Goal: Use online tool/utility

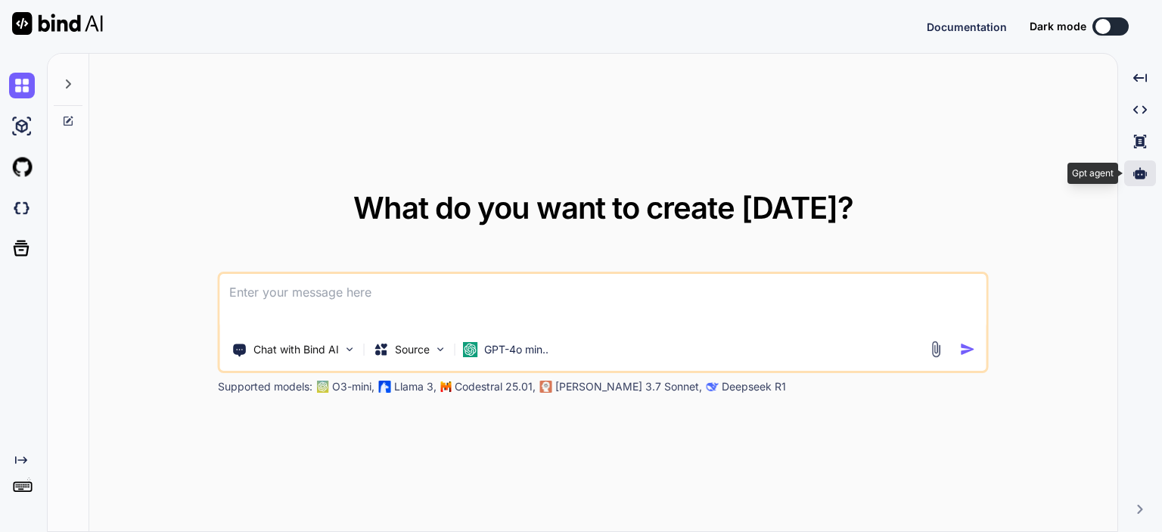
click at [1139, 177] on icon at bounding box center [1140, 172] width 14 height 11
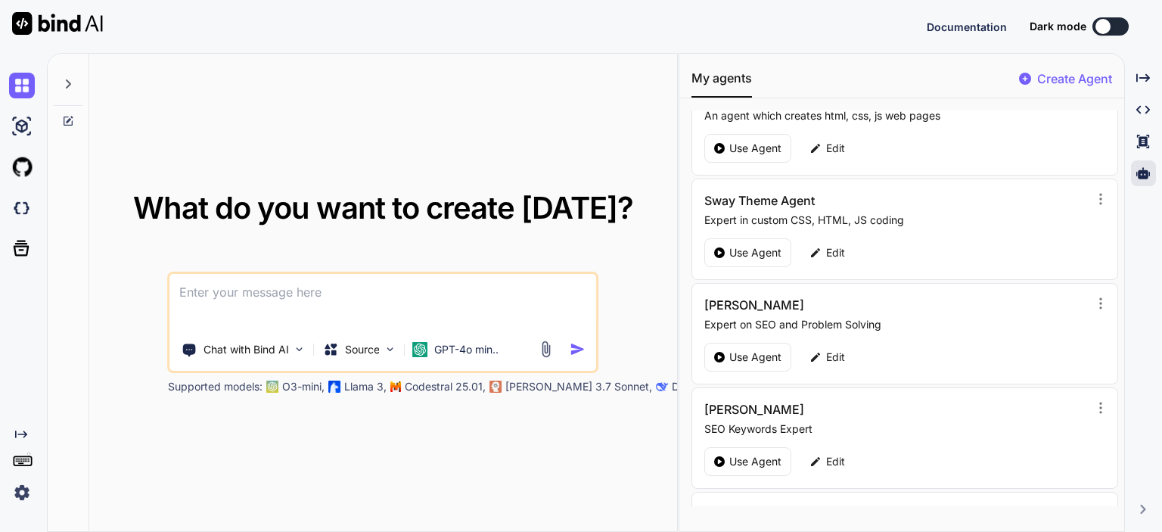
scroll to position [227, 0]
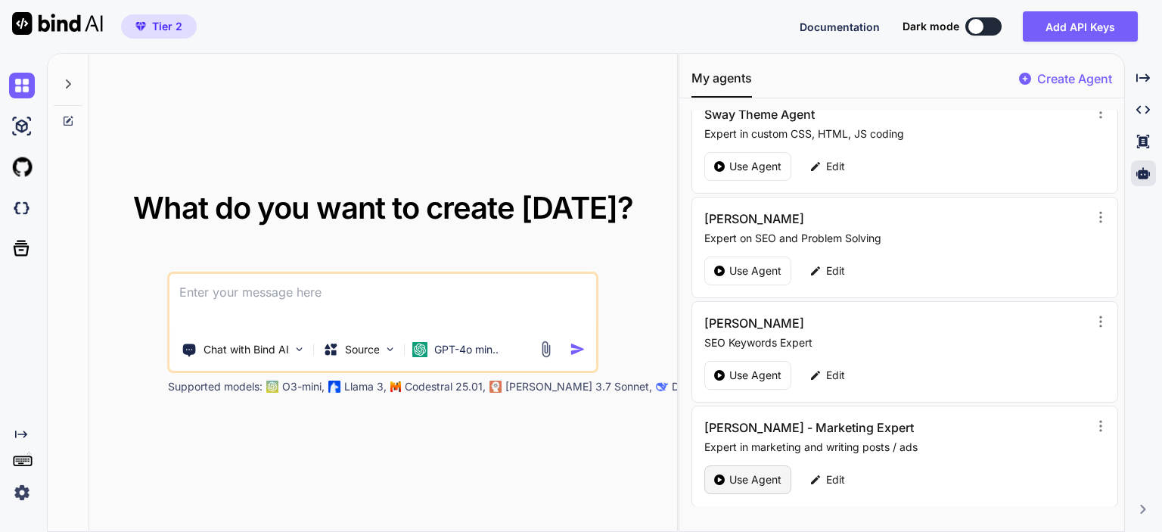
click at [742, 472] on p "Use Agent" at bounding box center [755, 479] width 52 height 15
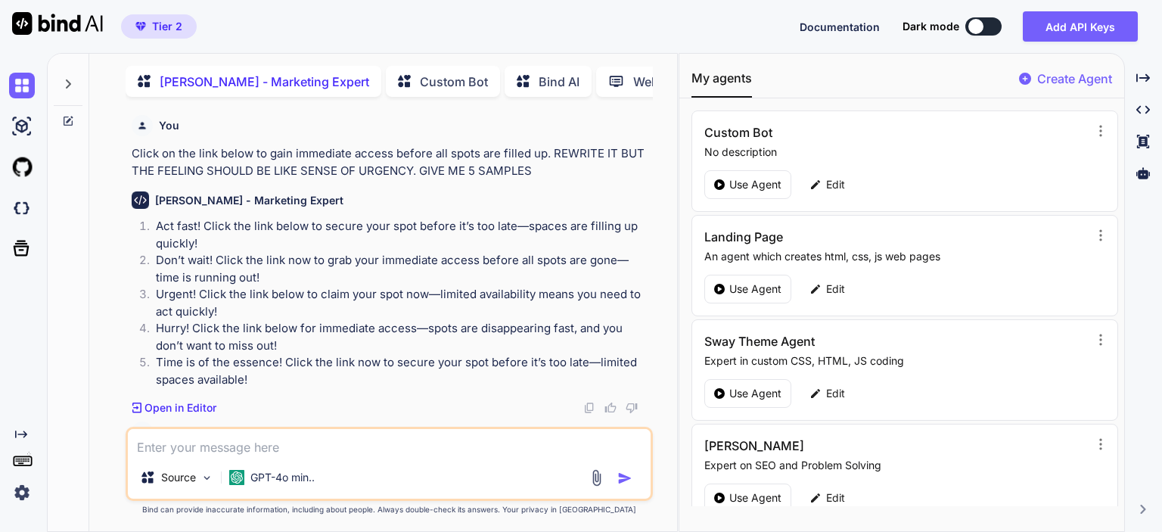
scroll to position [5, 0]
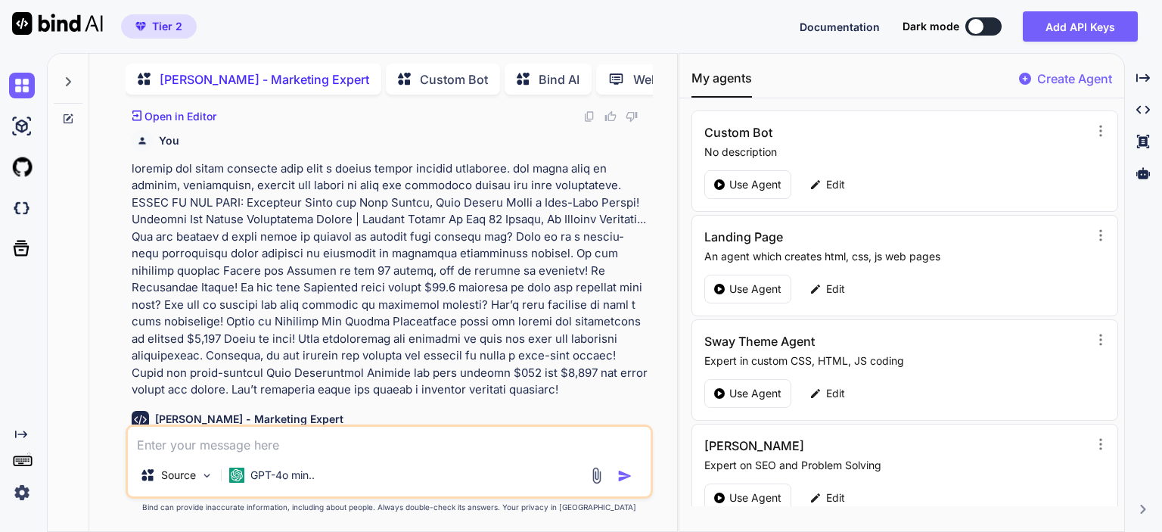
type textarea "x"
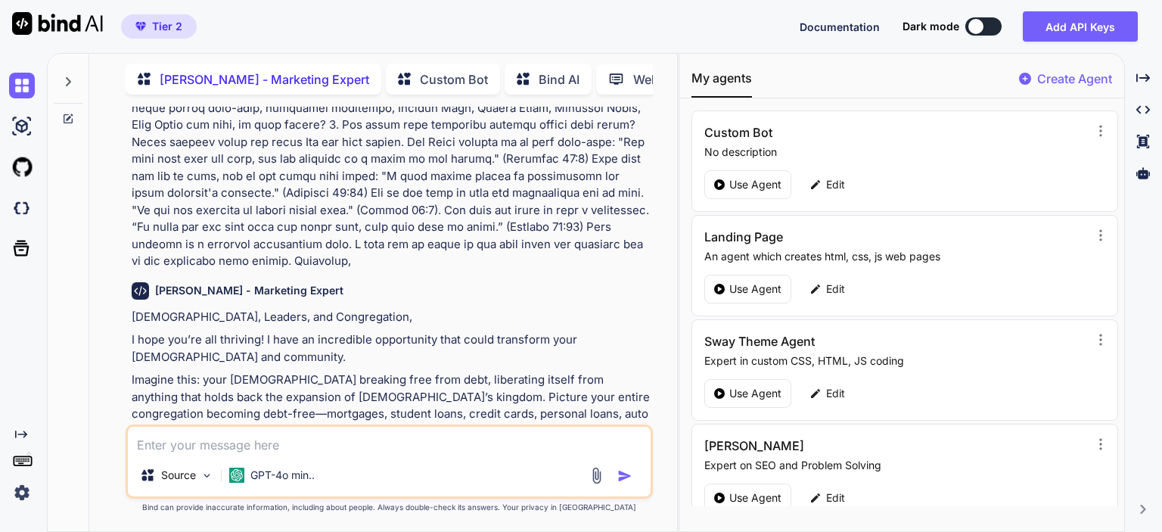
scroll to position [0, 0]
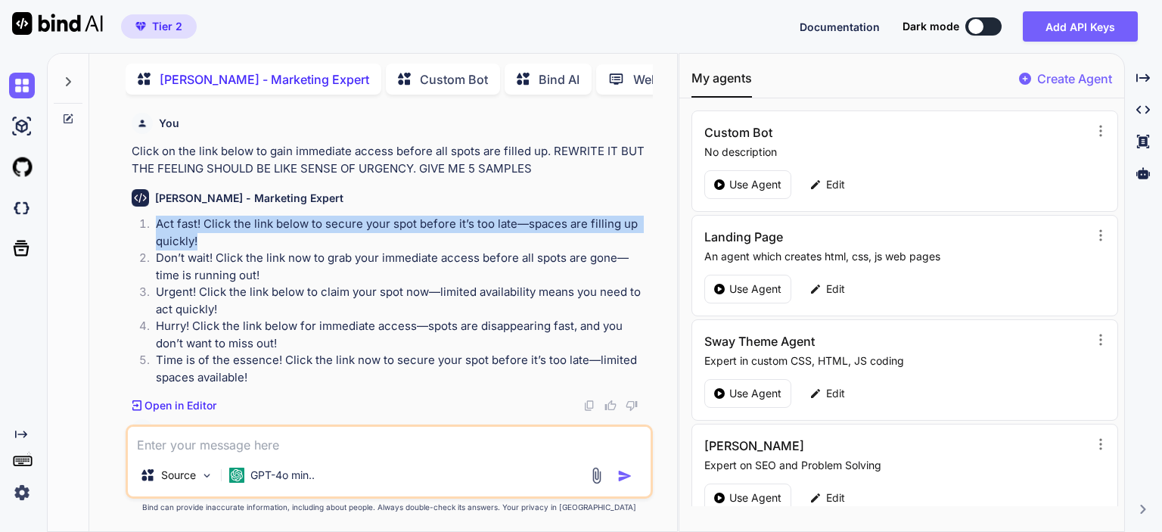
drag, startPoint x: 157, startPoint y: 226, endPoint x: 204, endPoint y: 240, distance: 48.1
click at [204, 240] on p "Act fast! Click the link below to secure your spot before it’s too late—spaces …" at bounding box center [403, 233] width 494 height 34
copy p "Act fast! Click the link below to secure your spot before it’s too late—spaces …"
